Goal: Transaction & Acquisition: Book appointment/travel/reservation

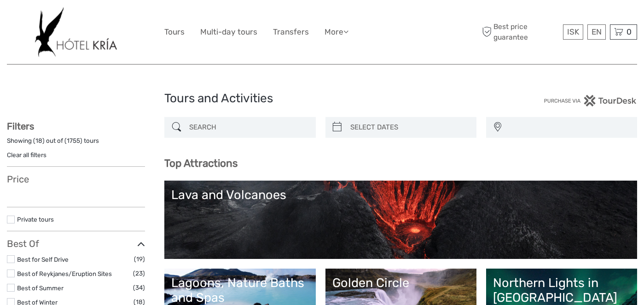
select select
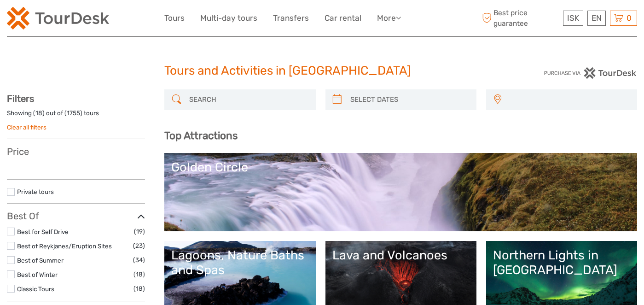
select select
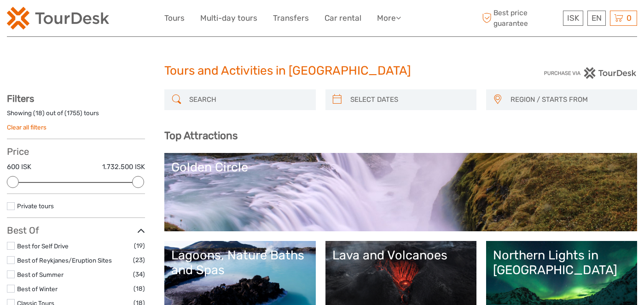
click at [204, 100] on input "search" at bounding box center [247, 100] width 125 height 16
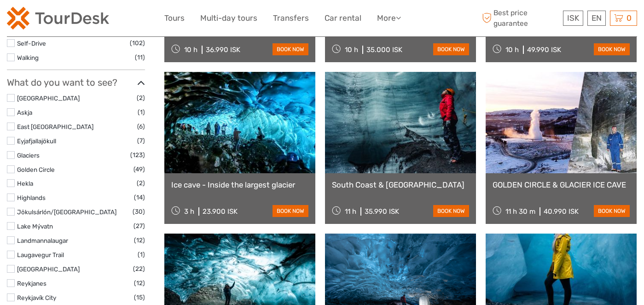
scroll to position [401, 0]
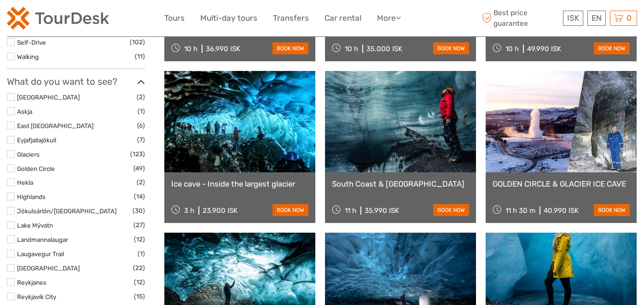
type input "ice caves"
click at [217, 184] on link "Ice cave - Inside the largest glacier" at bounding box center [239, 183] width 137 height 9
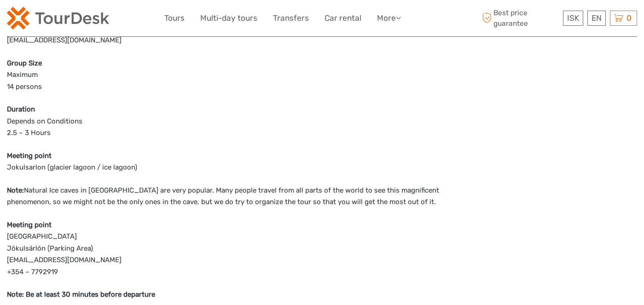
scroll to position [638, 0]
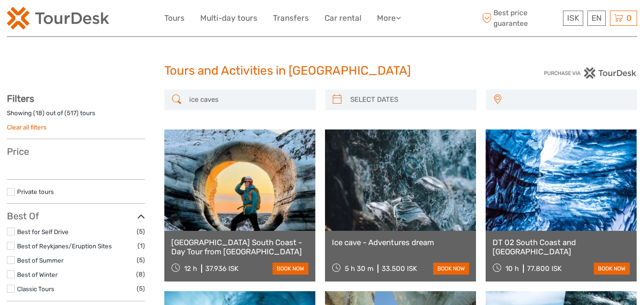
select select
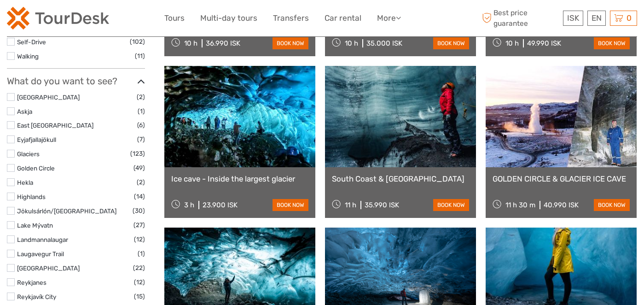
scroll to position [401, 0]
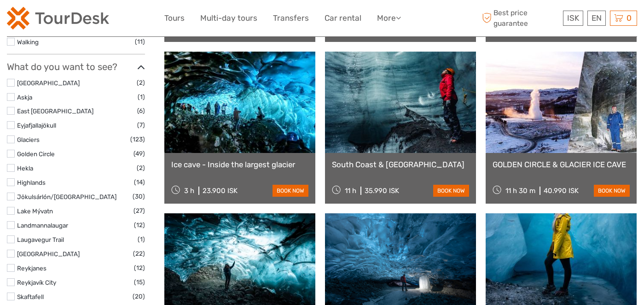
select select
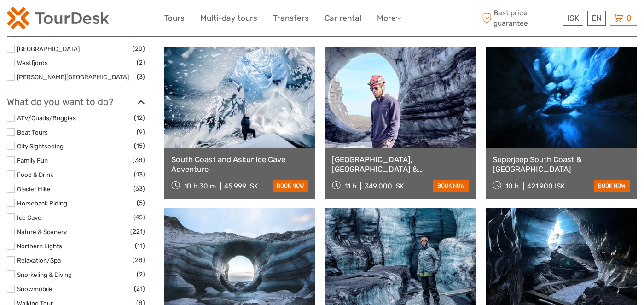
scroll to position [863, 0]
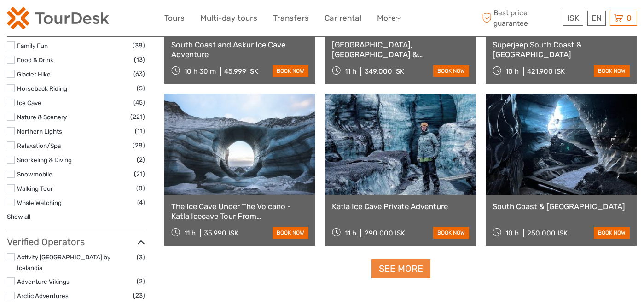
click at [380, 270] on link "See more" at bounding box center [400, 268] width 59 height 19
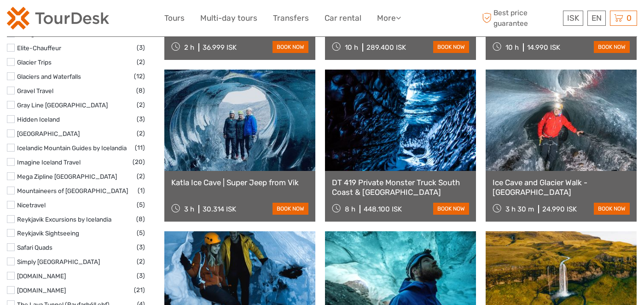
scroll to position [1210, 0]
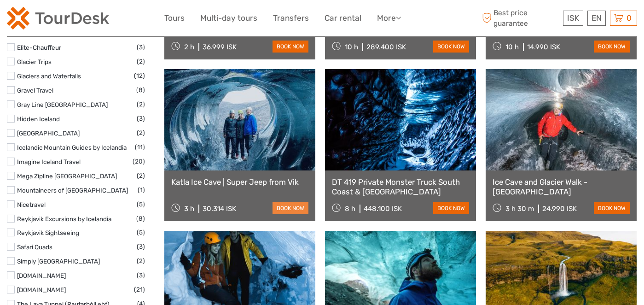
click at [284, 206] on link "book now" at bounding box center [290, 208] width 36 height 12
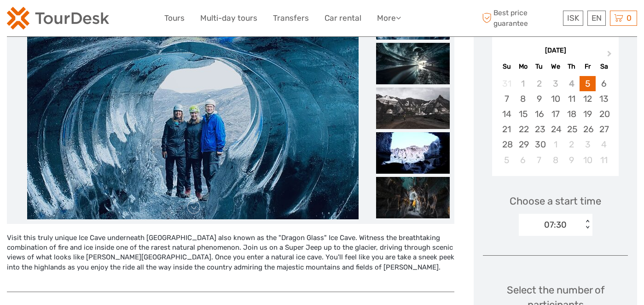
scroll to position [144, 0]
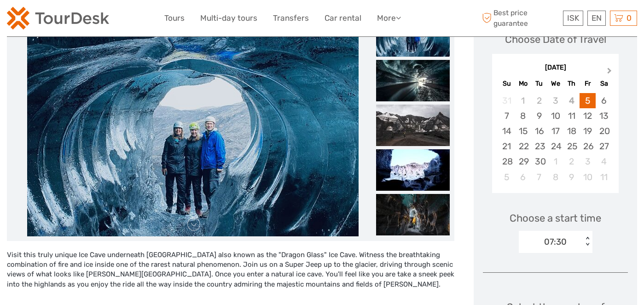
click at [609, 69] on span "Next Month" at bounding box center [609, 72] width 0 height 13
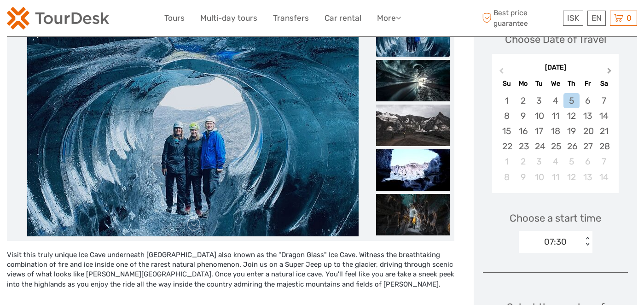
click at [609, 69] on span "Next Month" at bounding box center [609, 72] width 0 height 13
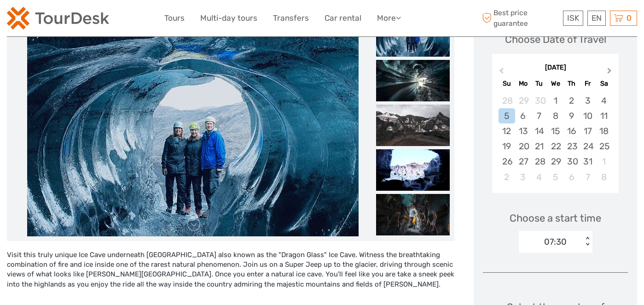
click at [609, 69] on span "Next Month" at bounding box center [609, 72] width 0 height 13
click at [538, 131] on div "11" at bounding box center [539, 130] width 16 height 15
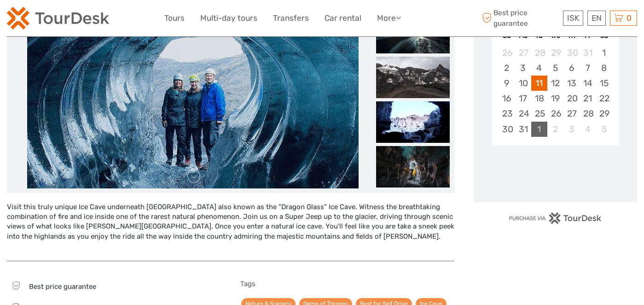
scroll to position [196, 0]
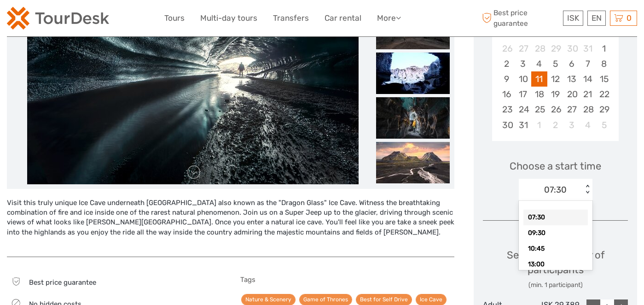
click at [535, 189] on div "07:30" at bounding box center [550, 190] width 64 height 14
click at [531, 234] on div "09:30" at bounding box center [555, 233] width 64 height 16
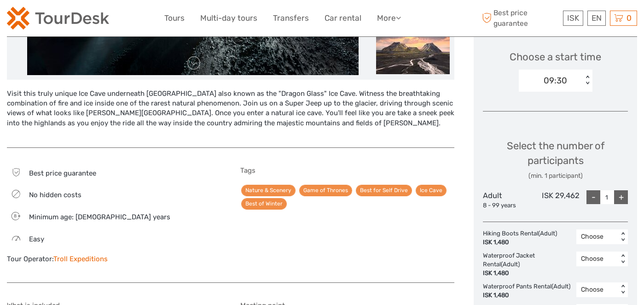
scroll to position [322, 0]
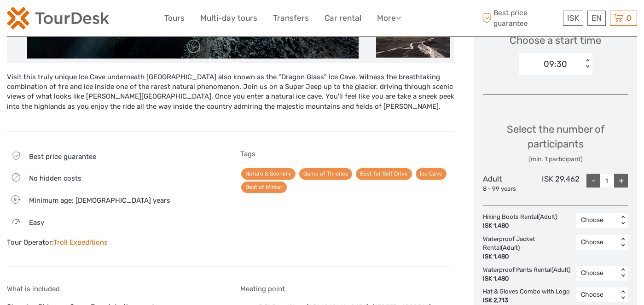
click at [620, 178] on div "+" at bounding box center [621, 180] width 14 height 14
type input "4"
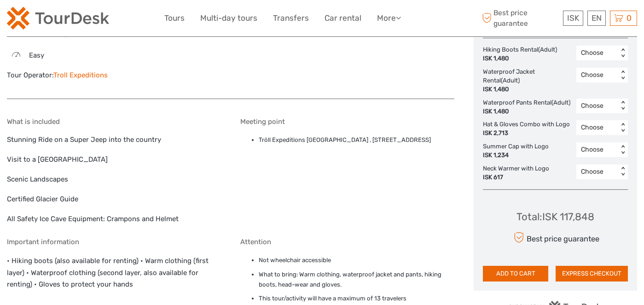
scroll to position [493, 0]
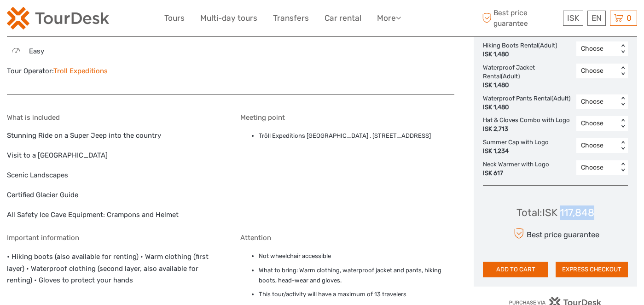
drag, startPoint x: 597, startPoint y: 222, endPoint x: 560, endPoint y: 223, distance: 36.8
click at [560, 223] on div "Total : ISK 117,848 Best price guarantee ADD TO CART EXPRESS CHECKOUT" at bounding box center [555, 235] width 145 height 84
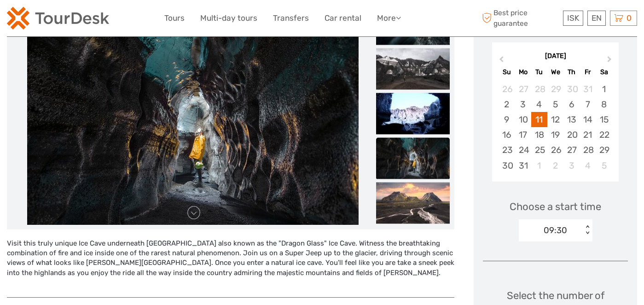
scroll to position [135, 0]
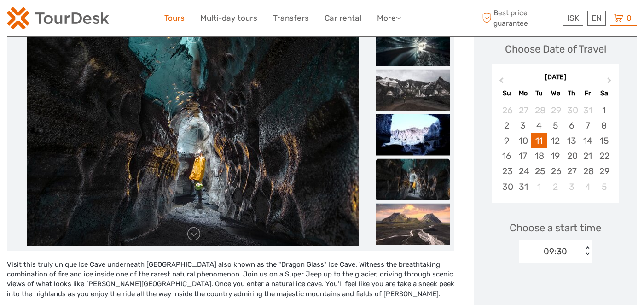
click at [170, 18] on link "Tours" at bounding box center [174, 18] width 20 height 13
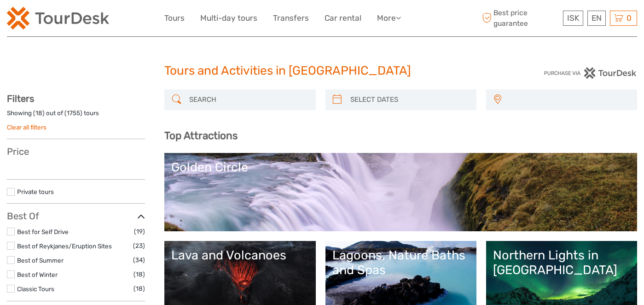
select select
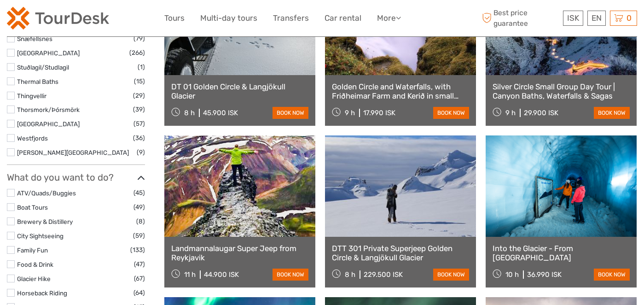
scroll to position [752, 0]
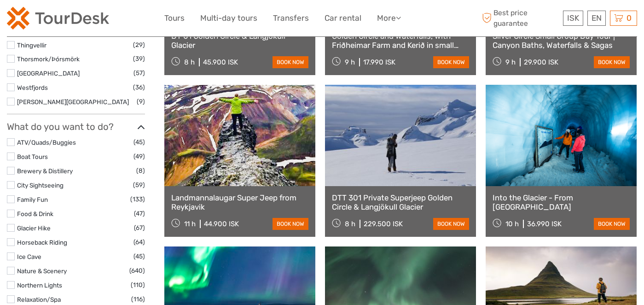
click at [12, 141] on label at bounding box center [11, 142] width 8 height 8
click at [0, 0] on input "checkbox" at bounding box center [0, 0] width 0 height 0
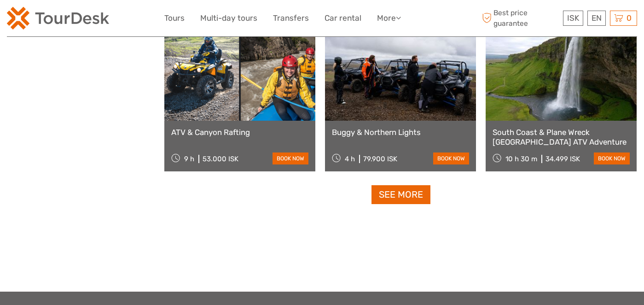
scroll to position [937, 0]
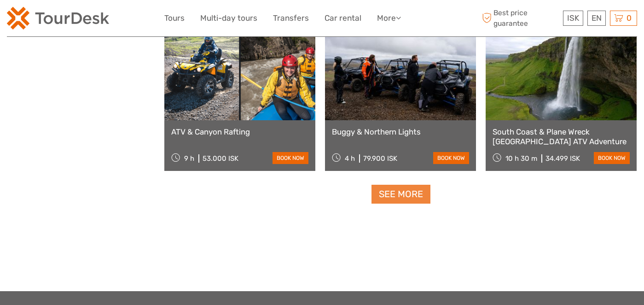
click at [386, 192] on link "See more" at bounding box center [400, 193] width 59 height 19
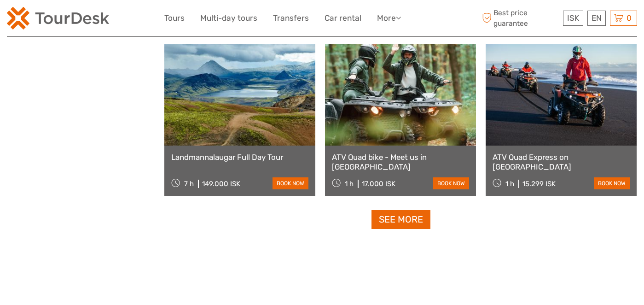
scroll to position [1886, 0]
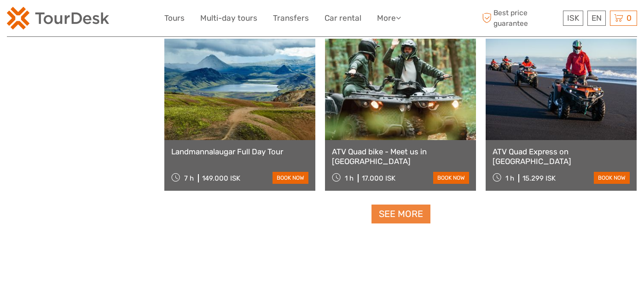
click at [397, 213] on link "See more" at bounding box center [400, 213] width 59 height 19
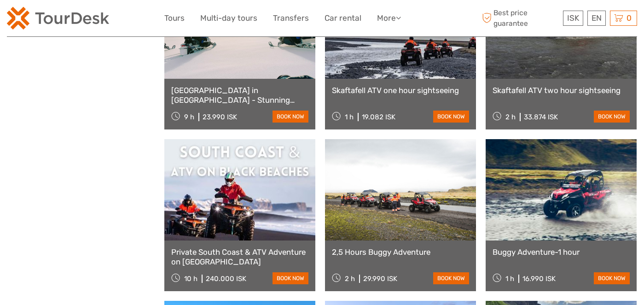
scroll to position [2106, 0]
